Goal: Task Accomplishment & Management: Use online tool/utility

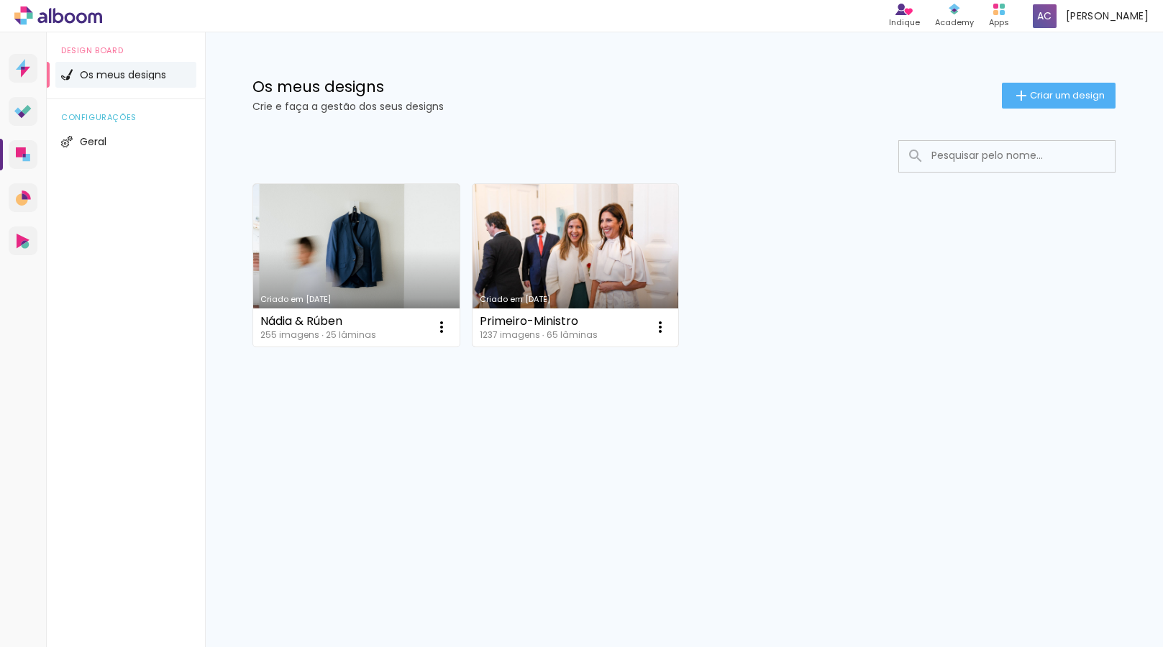
click at [554, 249] on link "Criado em [DATE]" at bounding box center [576, 265] width 206 height 163
